Goal: Task Accomplishment & Management: Complete application form

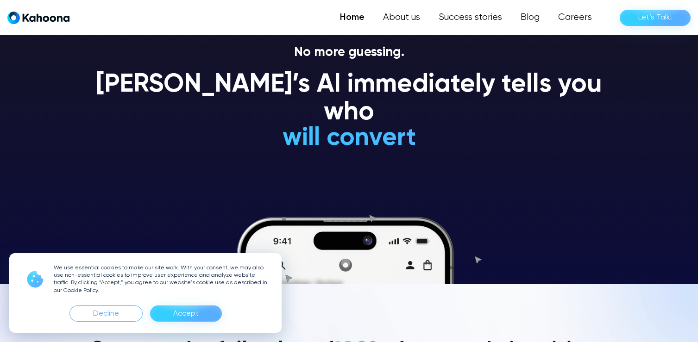
click at [185, 311] on div "Accept" at bounding box center [185, 313] width 25 height 15
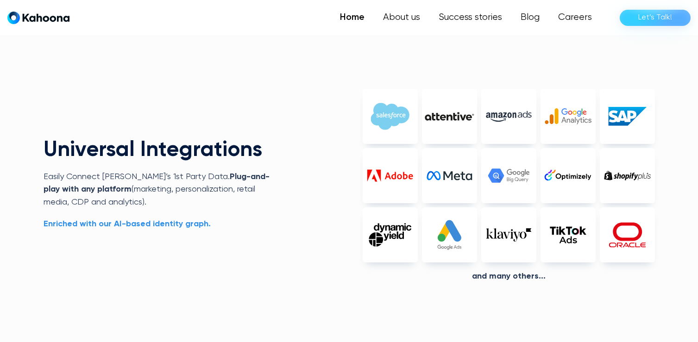
scroll to position [2138, 0]
click at [646, 22] on div "Let’s Talk!" at bounding box center [655, 17] width 34 height 15
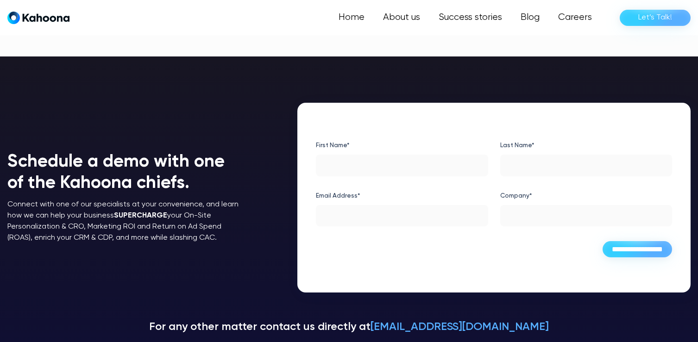
click at [354, 166] on input "First Name*" at bounding box center [402, 166] width 172 height 22
